Goal: Information Seeking & Learning: Learn about a topic

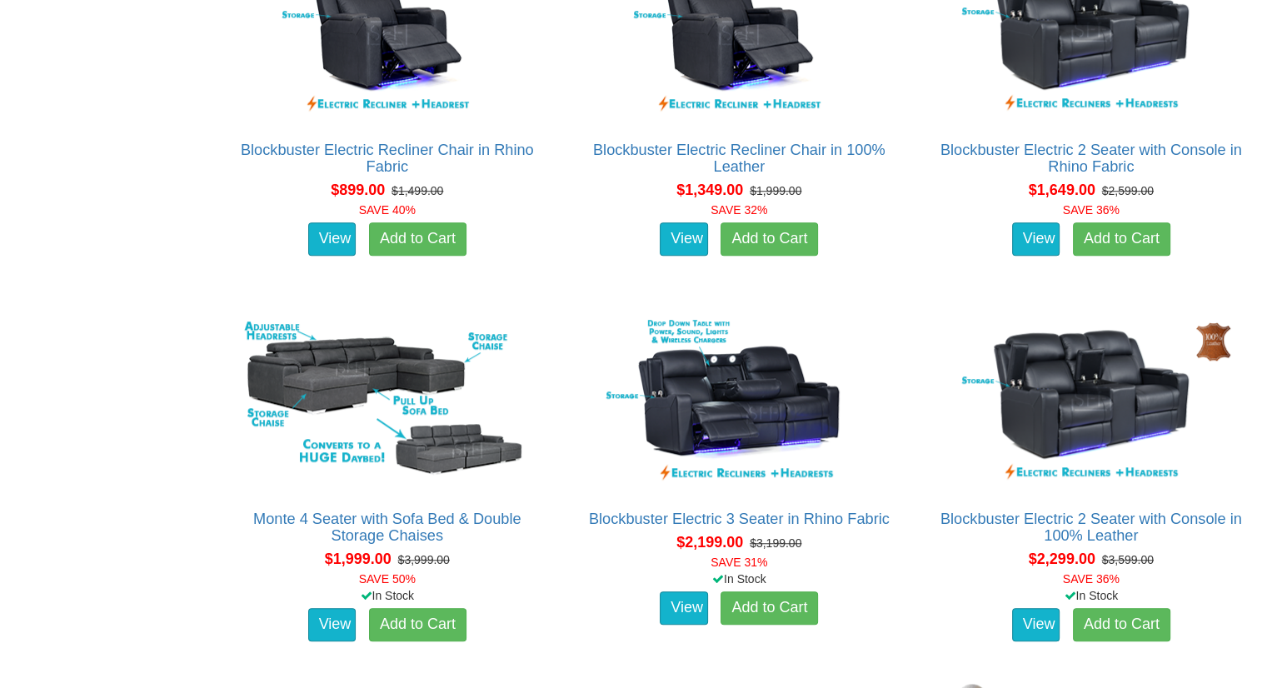
scroll to position [1169, 0]
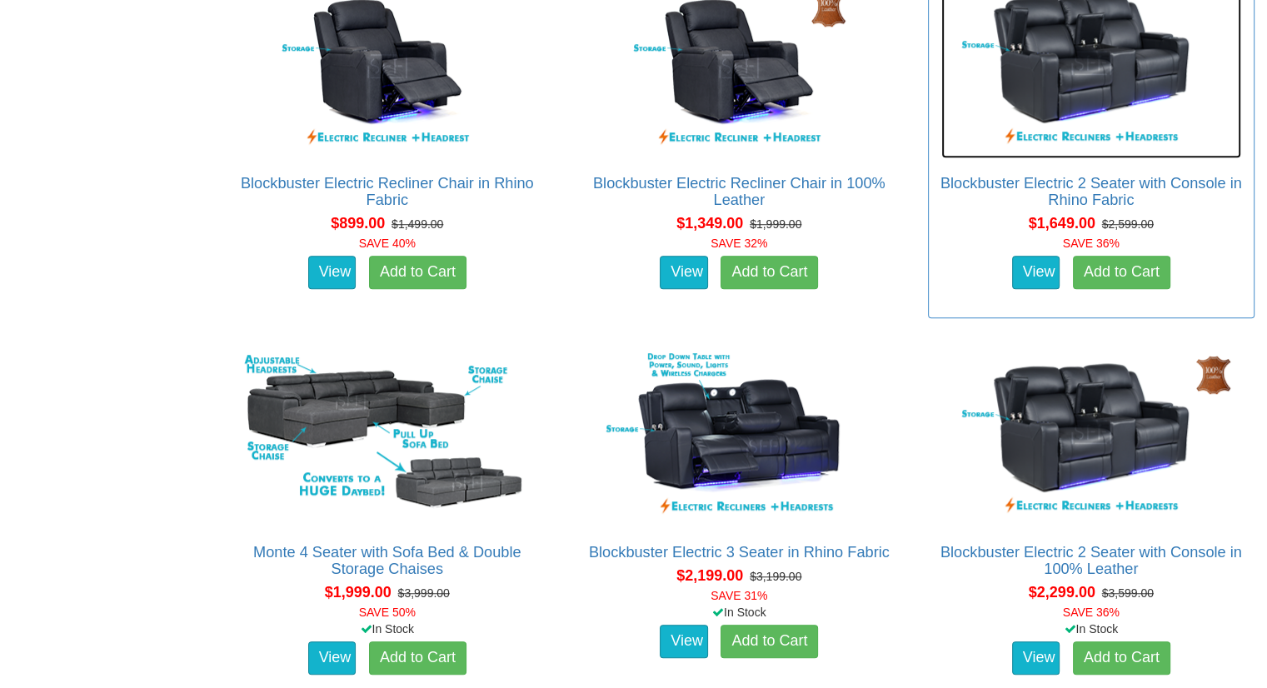
click at [1079, 73] on img at bounding box center [1091, 66] width 300 height 183
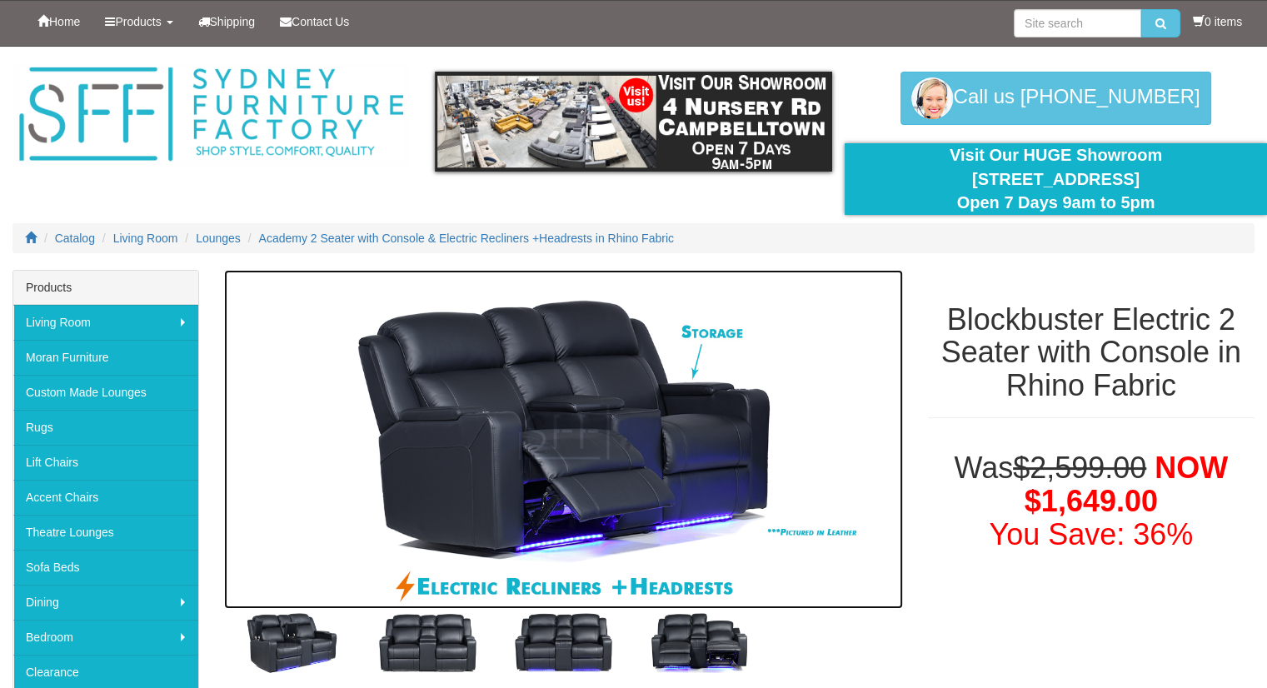
click at [576, 448] on img at bounding box center [563, 440] width 679 height 340
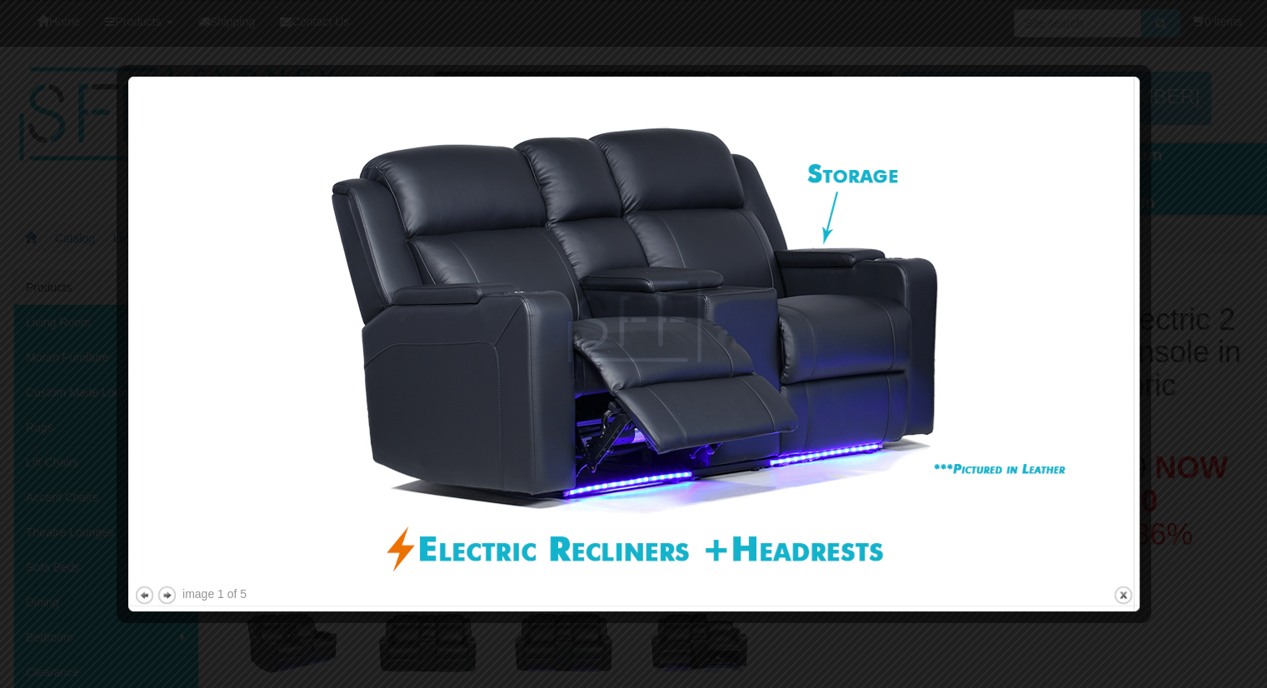
click at [1073, 111] on img at bounding box center [633, 332] width 999 height 500
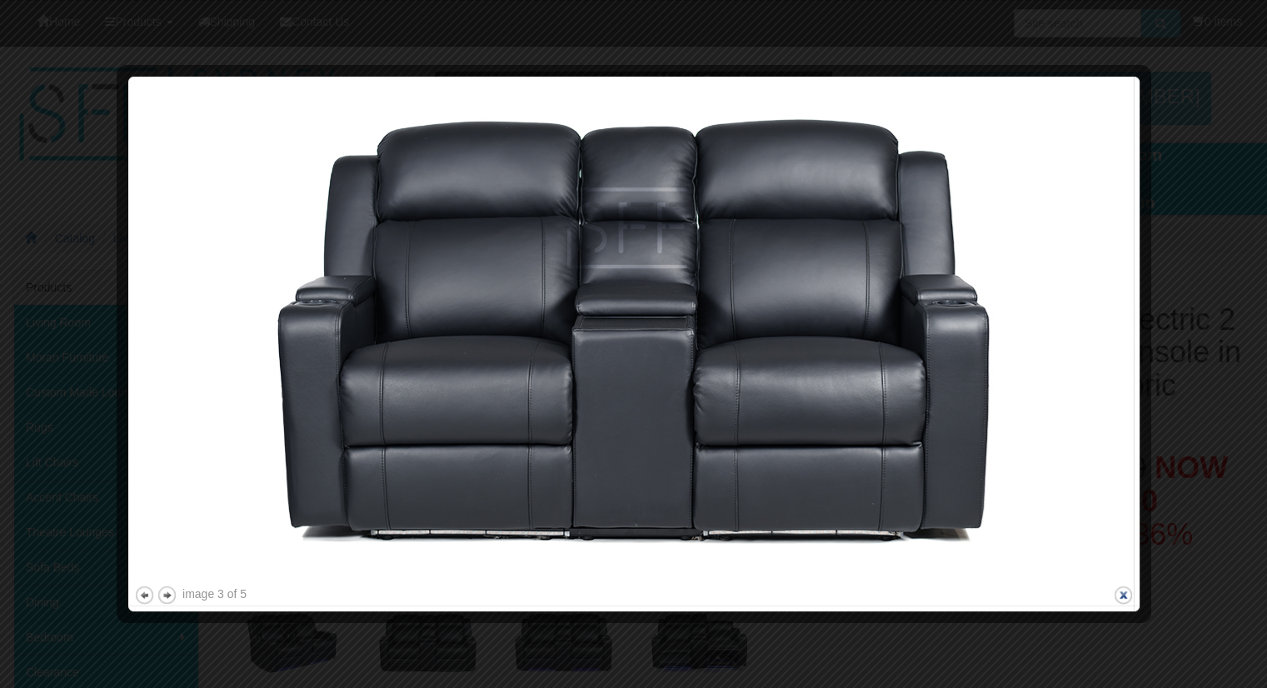
click at [1120, 587] on button "close" at bounding box center [1123, 595] width 21 height 21
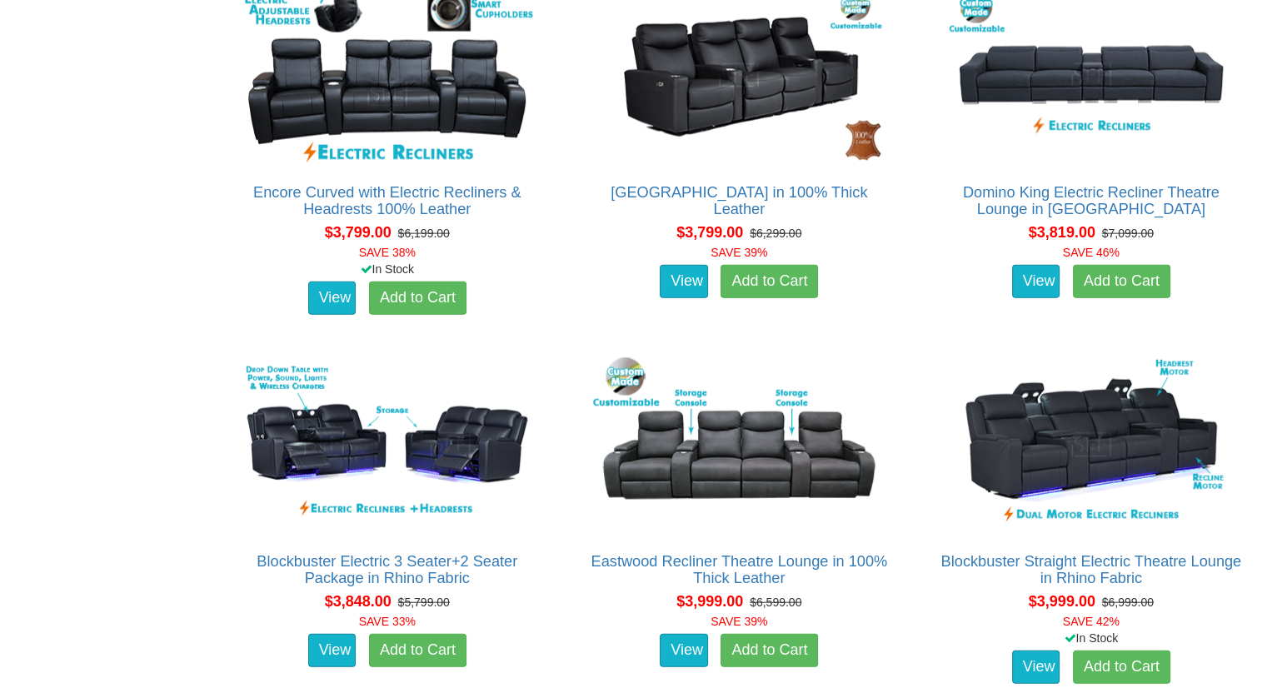
scroll to position [3776, 0]
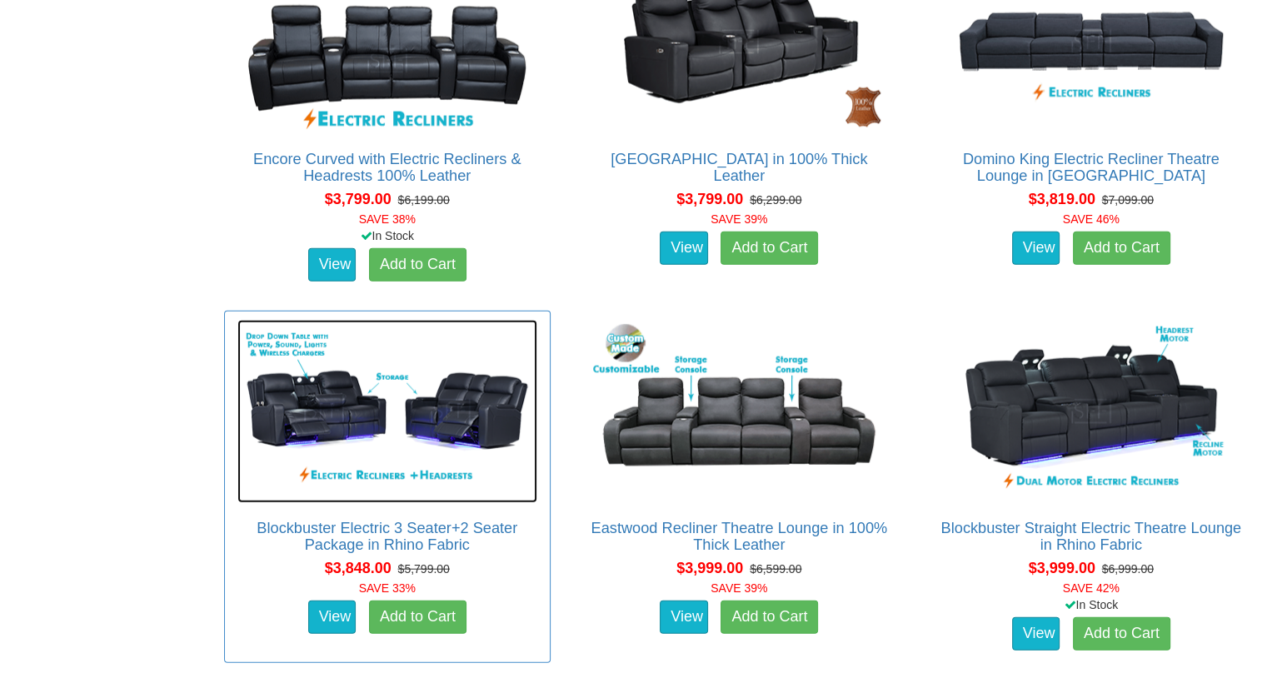
click at [406, 415] on img at bounding box center [387, 411] width 300 height 183
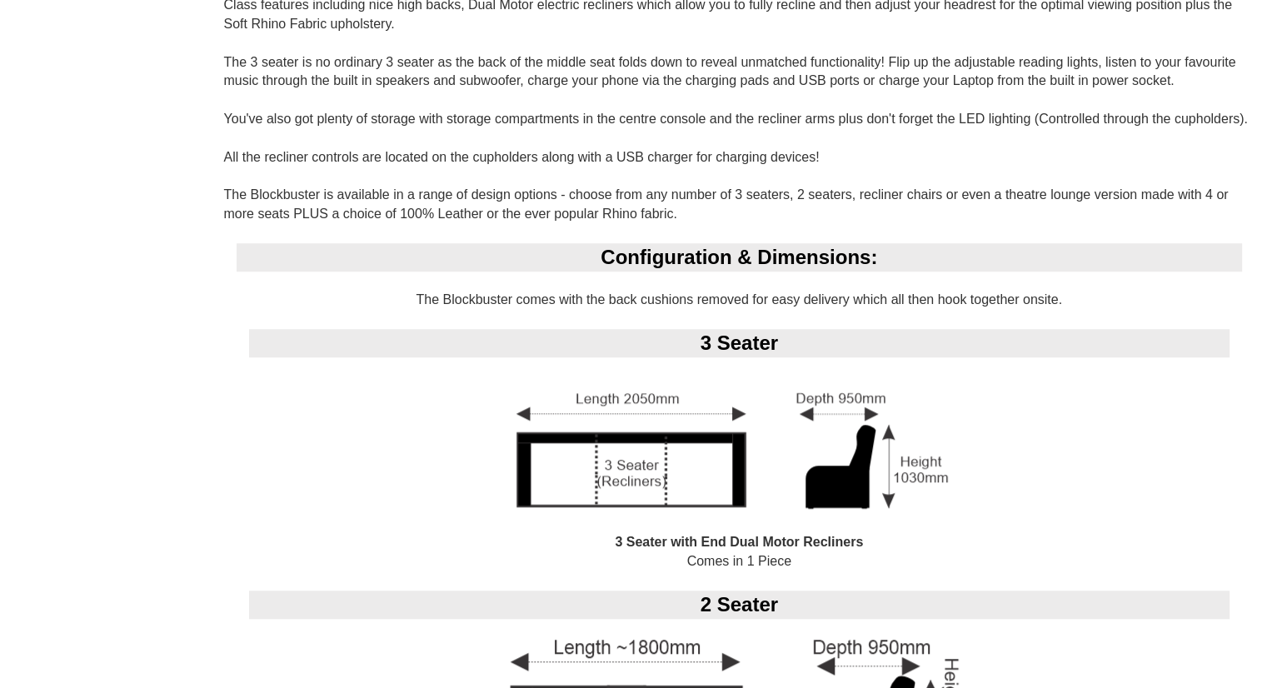
scroll to position [1203, 0]
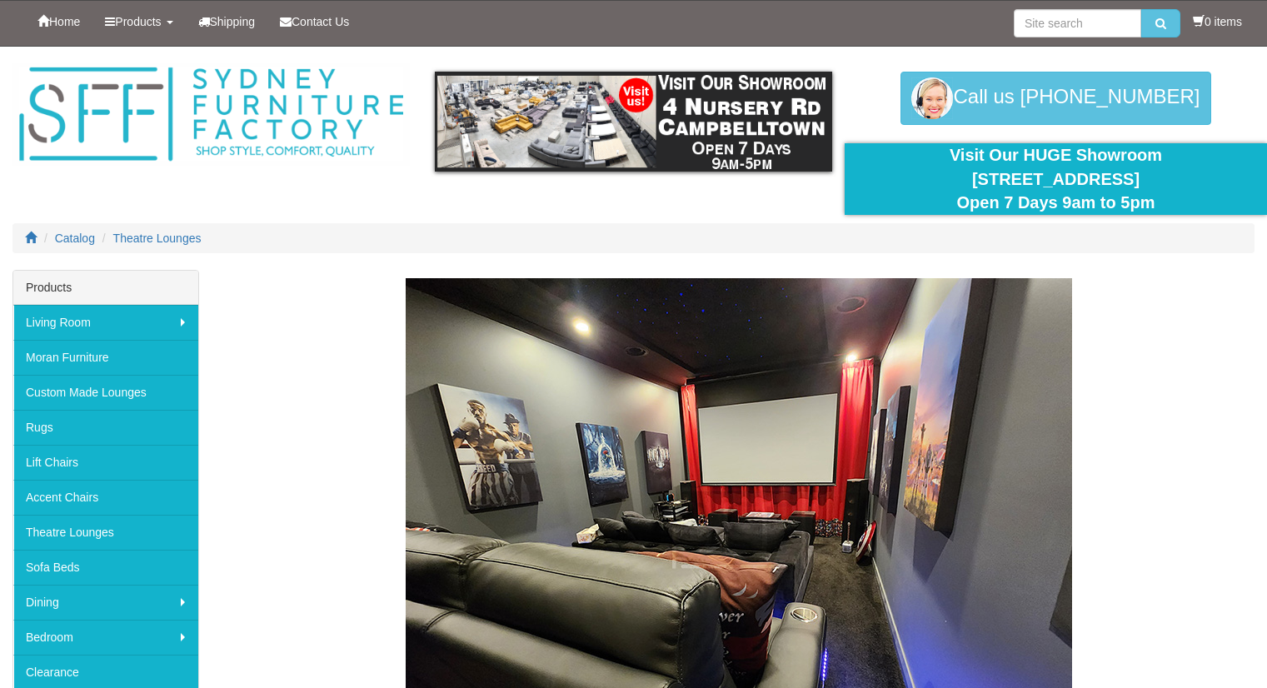
scroll to position [3776, 0]
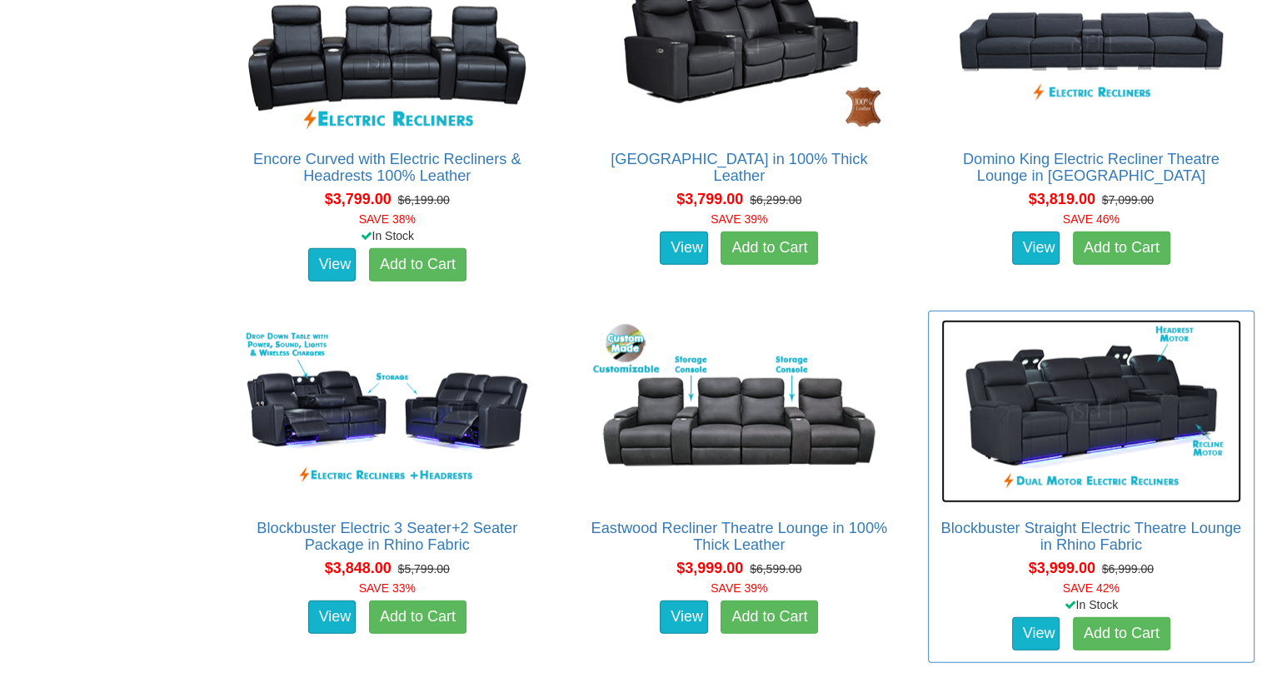
click at [1106, 391] on img at bounding box center [1091, 411] width 300 height 183
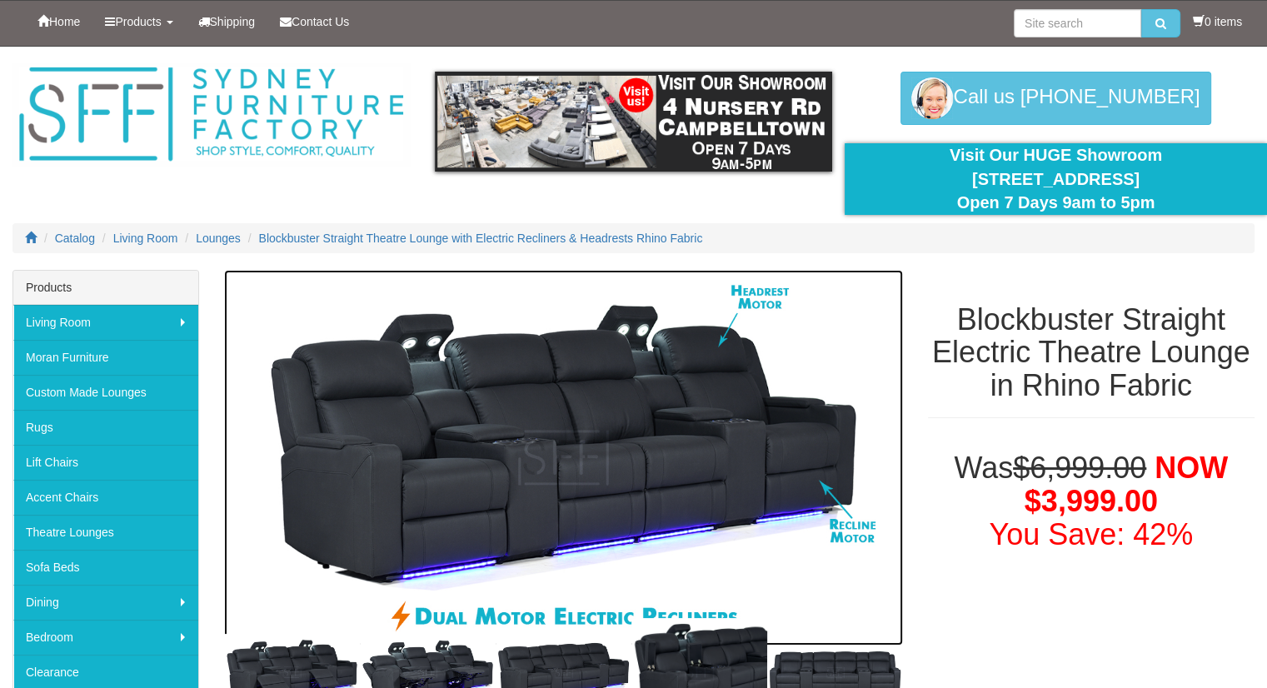
click at [595, 396] on img at bounding box center [563, 458] width 679 height 376
